Goal: Use online tool/utility

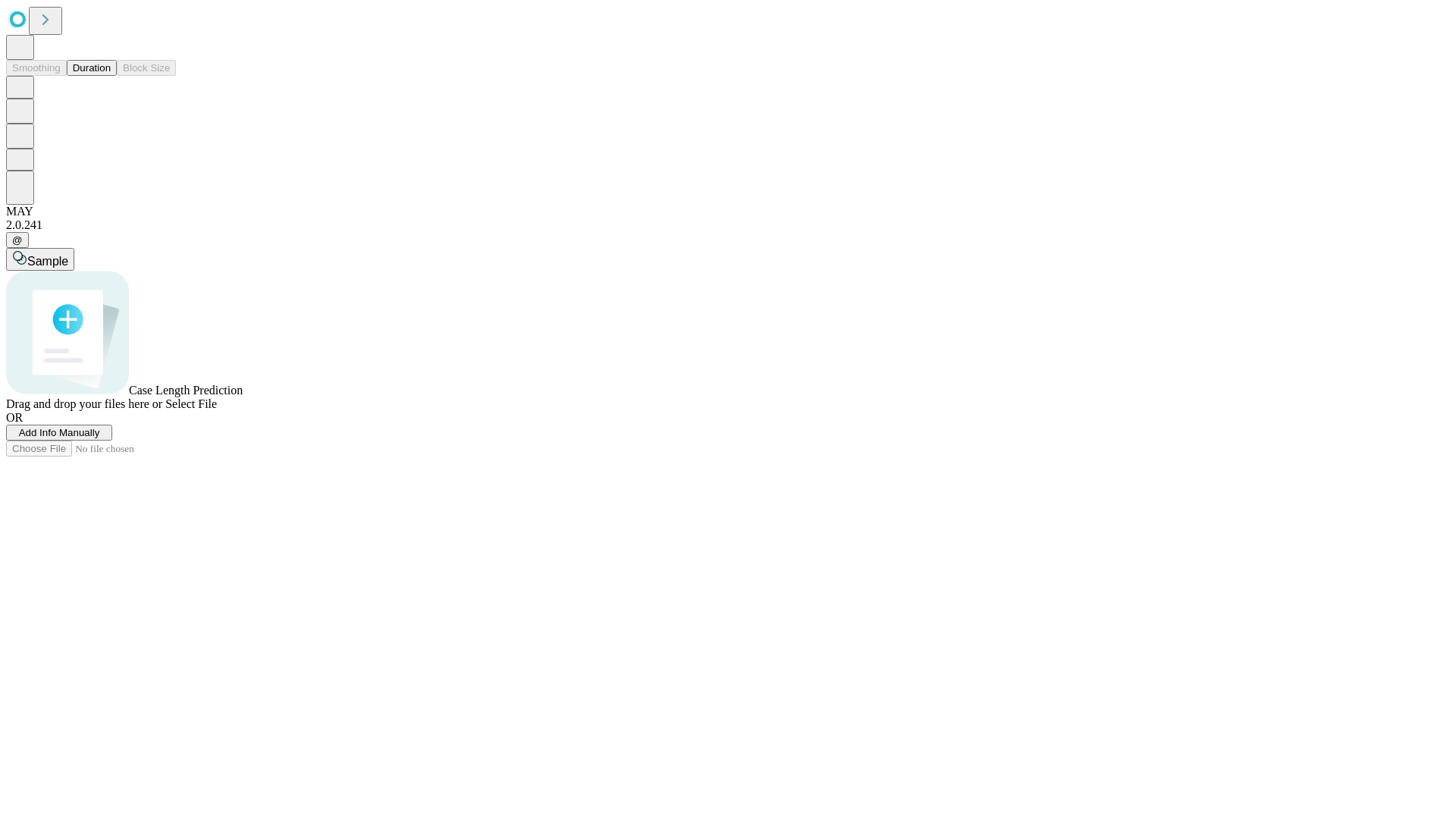
click at [111, 76] on button "Duration" at bounding box center [92, 68] width 50 height 16
click at [68, 254] on span "Sample" at bounding box center [47, 260] width 41 height 13
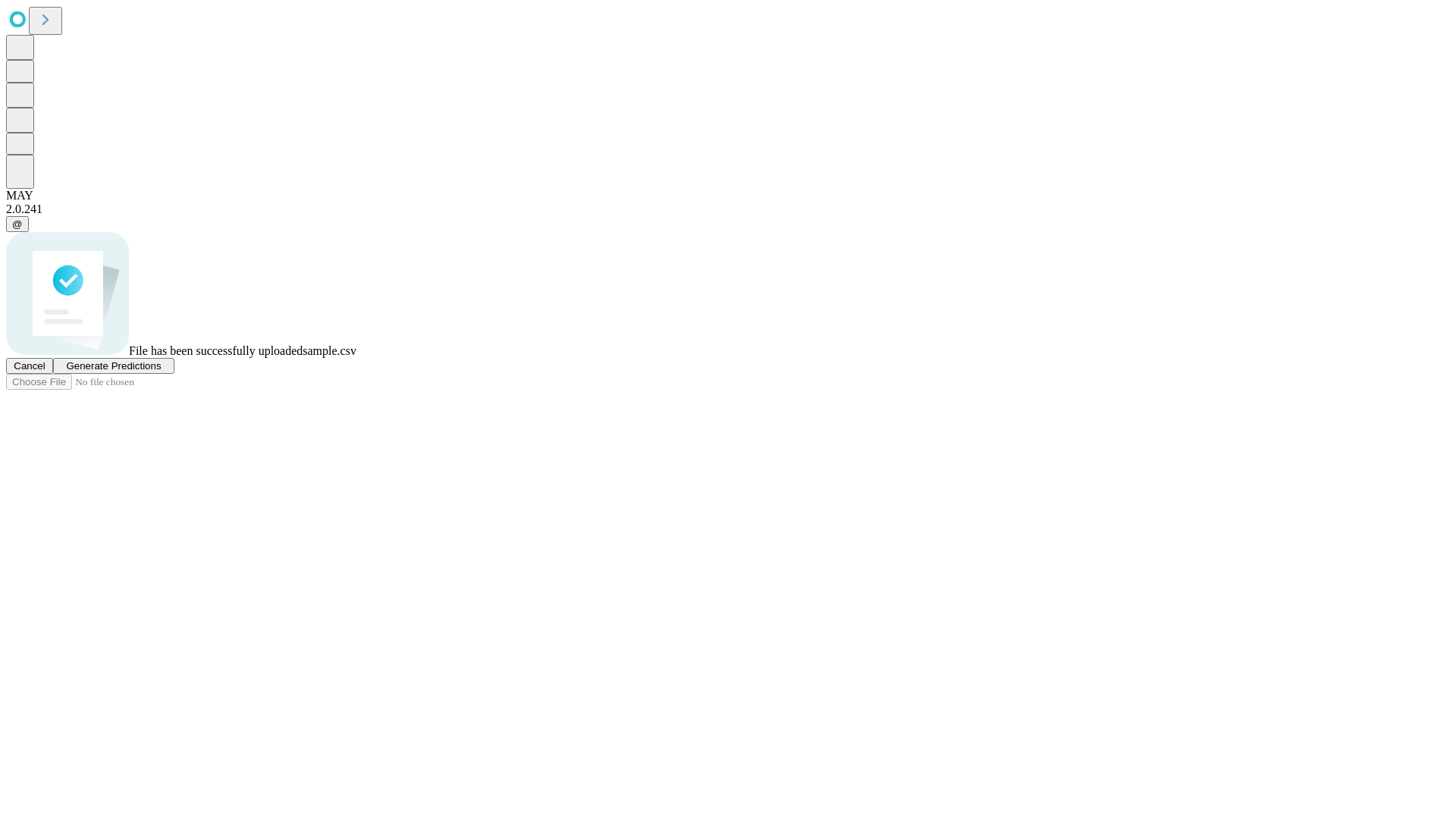
click at [161, 371] on span "Generate Predictions" at bounding box center [113, 365] width 95 height 11
